Goal: Information Seeking & Learning: Learn about a topic

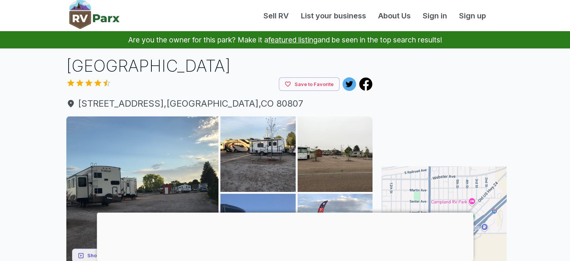
click at [284, 212] on div at bounding box center [285, 212] width 377 height 0
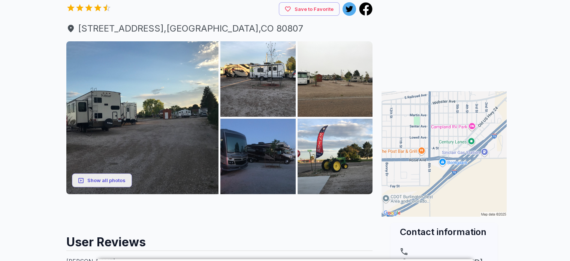
scroll to position [37, 0]
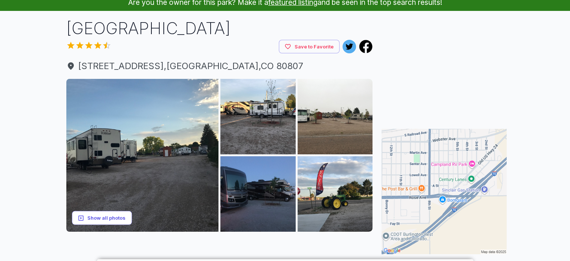
click at [118, 217] on button "Show all photos" at bounding box center [102, 218] width 60 height 14
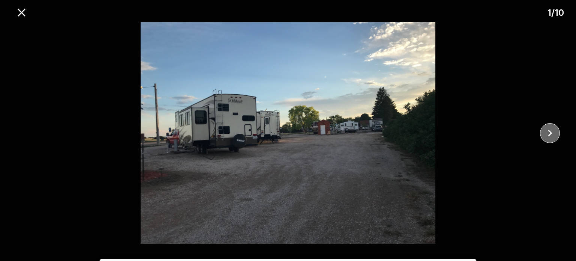
click at [550, 134] on icon "close" at bounding box center [549, 132] width 13 height 13
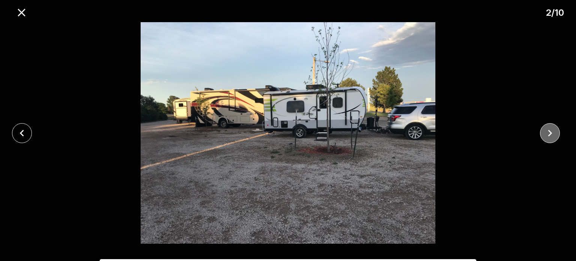
click at [550, 134] on icon "close" at bounding box center [549, 132] width 13 height 13
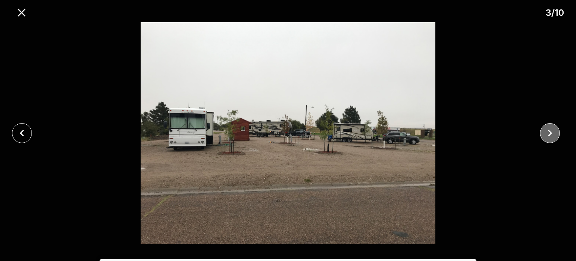
click at [550, 134] on icon "close" at bounding box center [549, 132] width 13 height 13
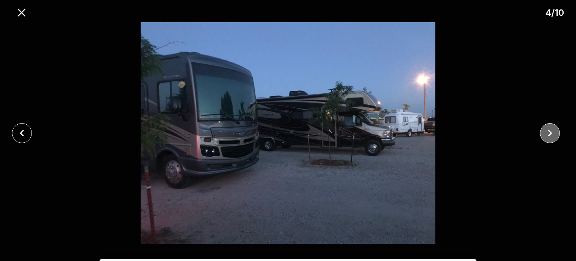
click at [550, 134] on icon "close" at bounding box center [549, 132] width 13 height 13
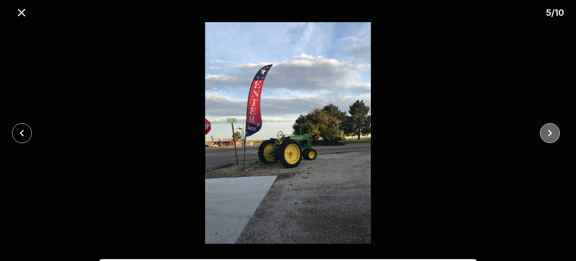
click at [550, 134] on icon "close" at bounding box center [549, 132] width 13 height 13
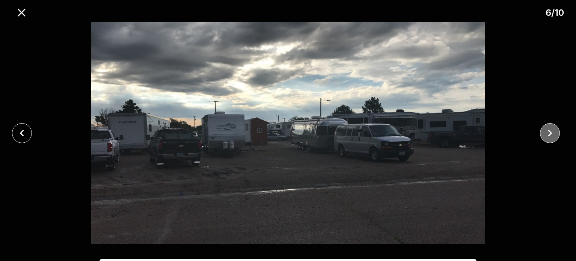
click at [550, 134] on icon "close" at bounding box center [549, 132] width 13 height 13
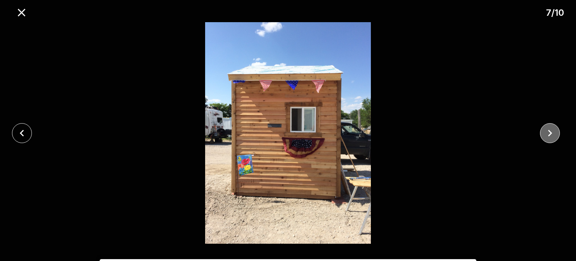
click at [550, 134] on icon "close" at bounding box center [549, 132] width 13 height 13
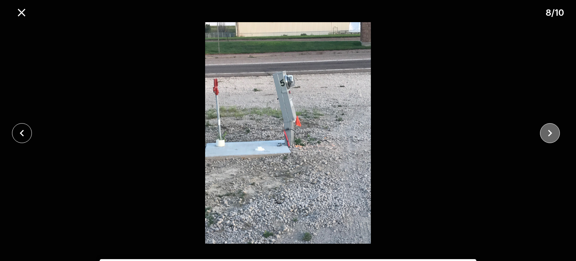
click at [550, 134] on icon "close" at bounding box center [549, 132] width 13 height 13
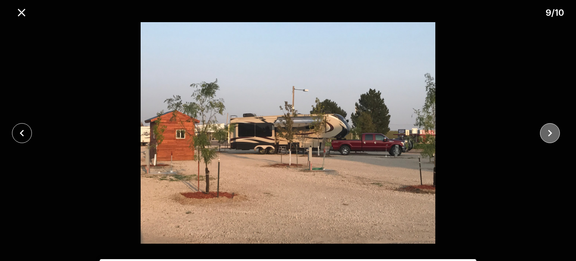
click at [550, 134] on icon "close" at bounding box center [549, 132] width 13 height 13
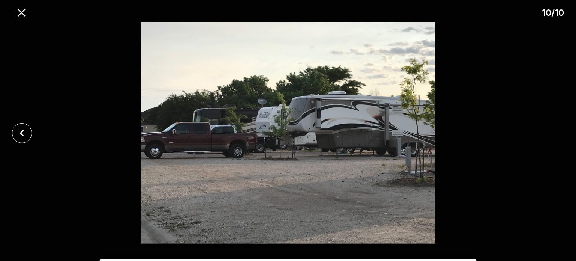
click at [550, 134] on div at bounding box center [288, 132] width 576 height 221
click at [25, 133] on icon "close" at bounding box center [21, 132] width 13 height 13
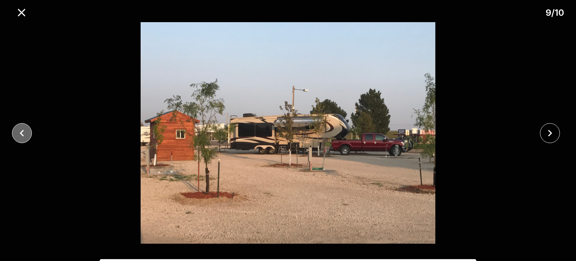
click at [25, 133] on icon "close" at bounding box center [21, 132] width 13 height 13
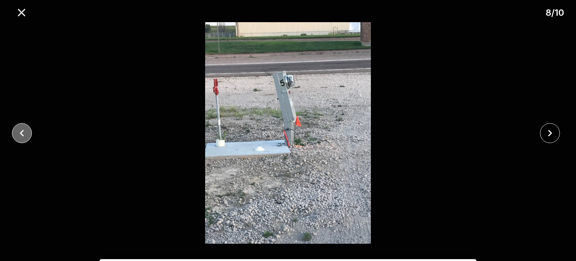
click at [25, 133] on icon "close" at bounding box center [21, 132] width 13 height 13
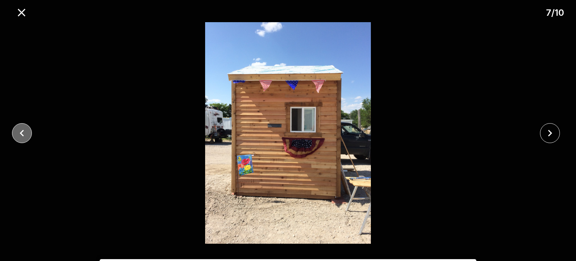
click at [25, 133] on icon "close" at bounding box center [21, 132] width 13 height 13
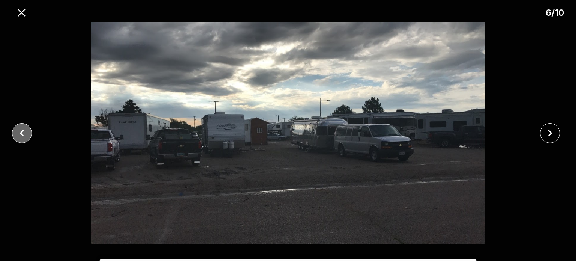
click at [25, 133] on icon "close" at bounding box center [21, 132] width 13 height 13
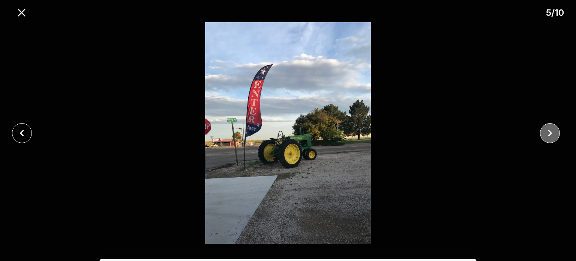
click at [553, 127] on icon "close" at bounding box center [549, 132] width 13 height 13
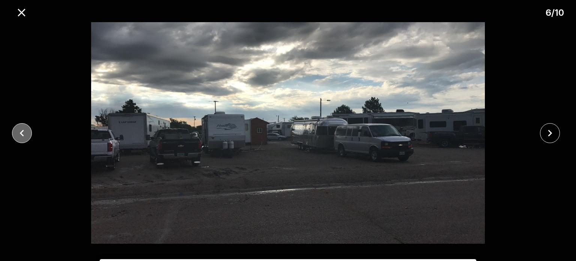
click at [19, 136] on icon "close" at bounding box center [21, 132] width 13 height 13
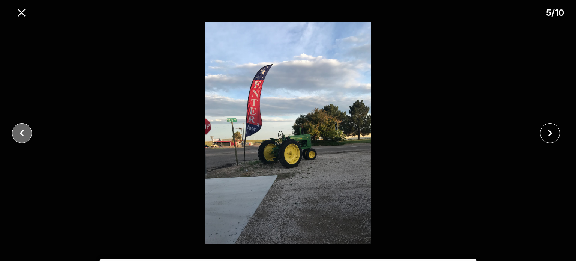
click at [19, 136] on icon "close" at bounding box center [21, 132] width 13 height 13
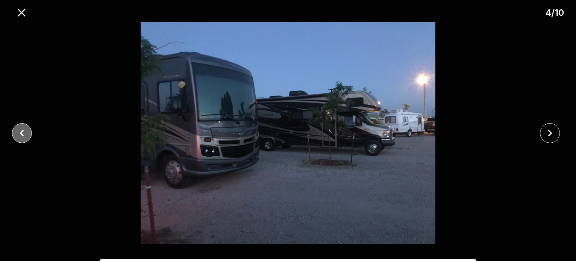
click at [19, 136] on icon "close" at bounding box center [21, 132] width 13 height 13
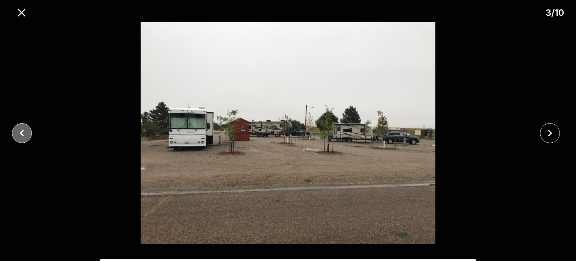
click at [19, 136] on icon "close" at bounding box center [21, 132] width 13 height 13
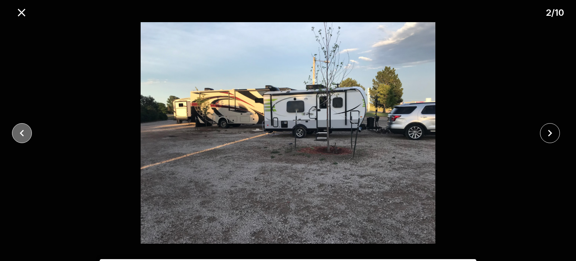
click at [19, 136] on icon "close" at bounding box center [21, 132] width 13 height 13
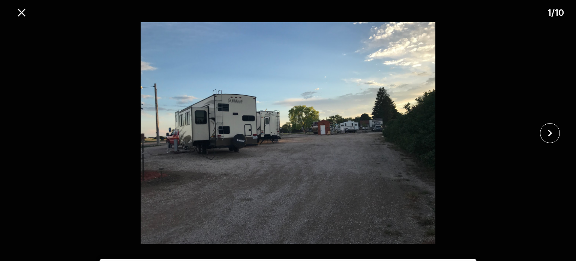
click at [19, 136] on div at bounding box center [288, 132] width 576 height 221
click at [23, 12] on icon "close" at bounding box center [21, 12] width 13 height 13
